Goal: Information Seeking & Learning: Learn about a topic

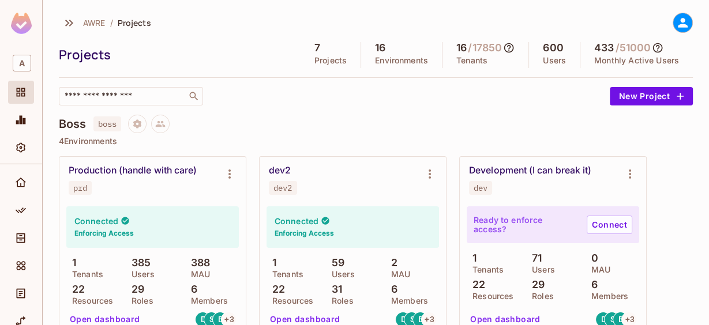
click at [22, 29] on img at bounding box center [21, 23] width 21 height 21
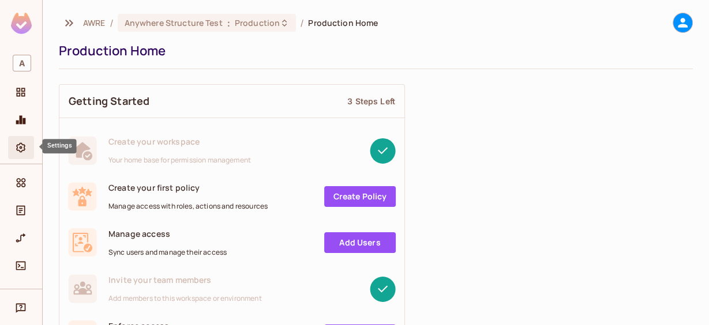
click at [19, 149] on icon "Settings" at bounding box center [21, 148] width 12 height 12
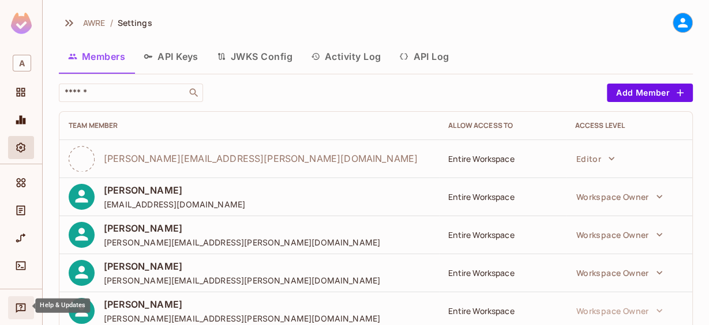
click at [20, 299] on div "Help & Updates" at bounding box center [21, 307] width 26 height 23
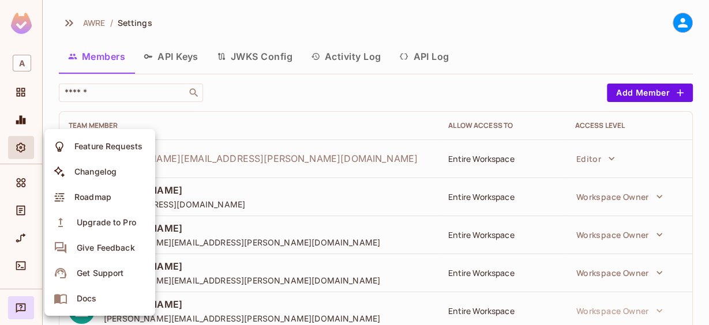
click at [251, 192] on div at bounding box center [354, 162] width 709 height 325
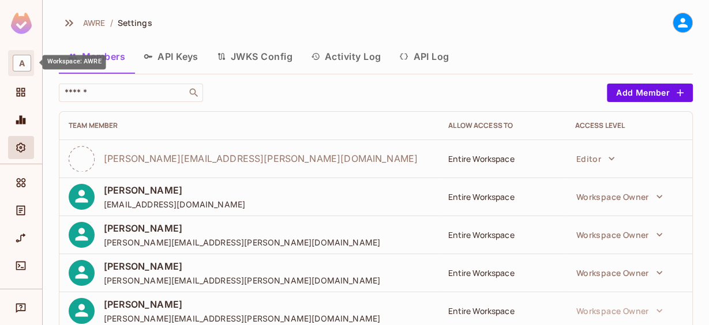
click at [8, 56] on div "A" at bounding box center [21, 63] width 26 height 26
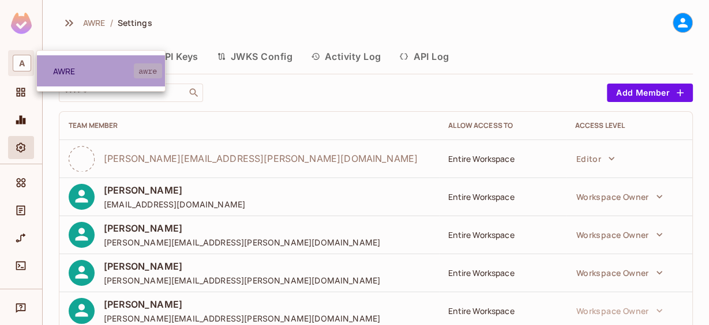
click at [63, 72] on span "AWRE" at bounding box center [93, 71] width 81 height 11
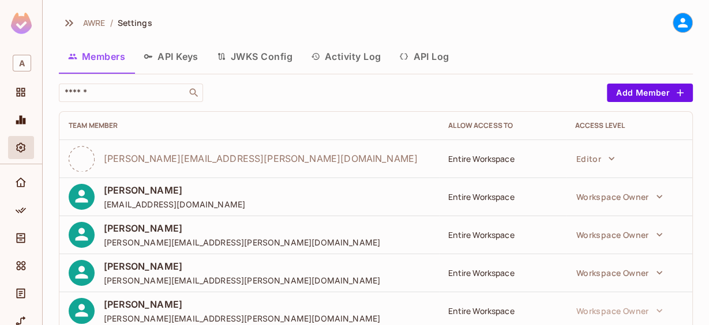
click at [23, 27] on img at bounding box center [21, 23] width 21 height 21
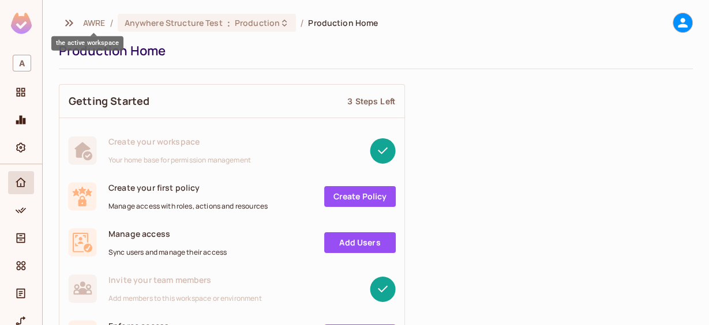
click at [92, 20] on span "AWRE" at bounding box center [94, 22] width 22 height 11
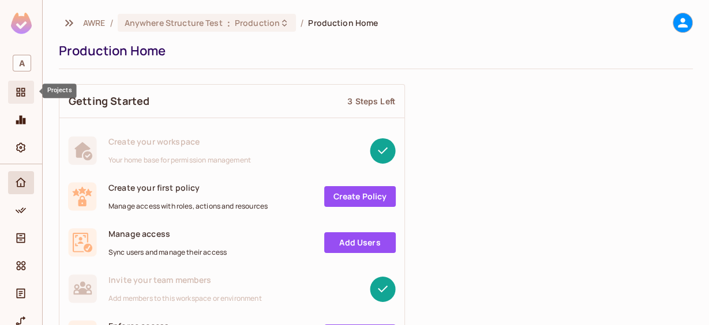
click at [22, 88] on icon "Projects" at bounding box center [21, 92] width 9 height 9
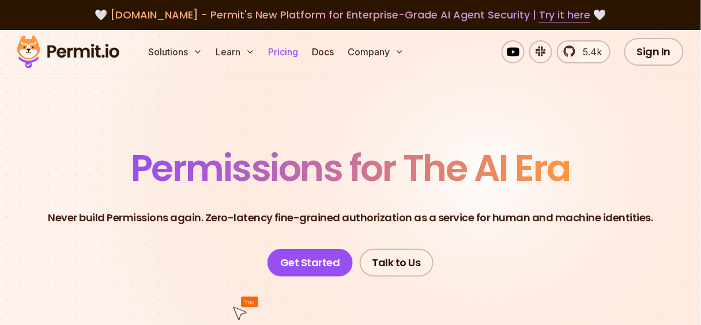
click at [303, 57] on link "Pricing" at bounding box center [283, 51] width 39 height 23
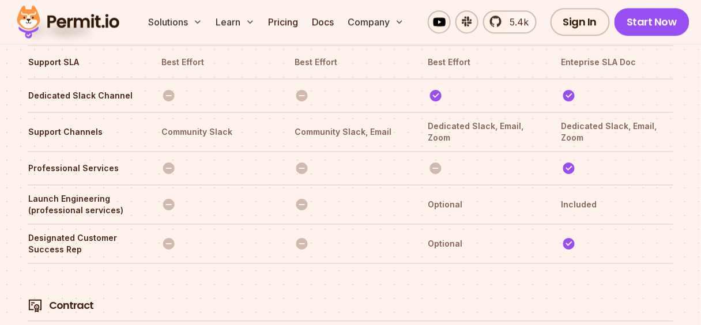
scroll to position [4176, 0]
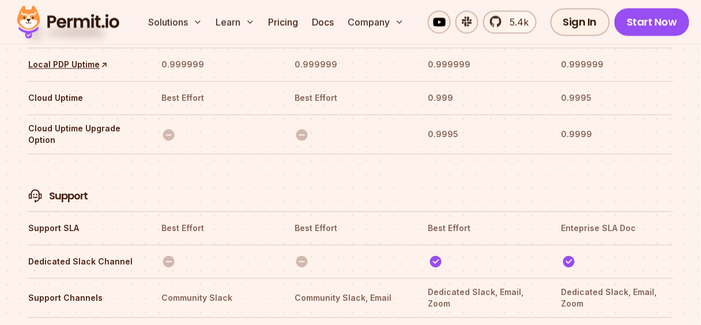
scroll to position [4021, 0]
